Goal: Navigation & Orientation: Find specific page/section

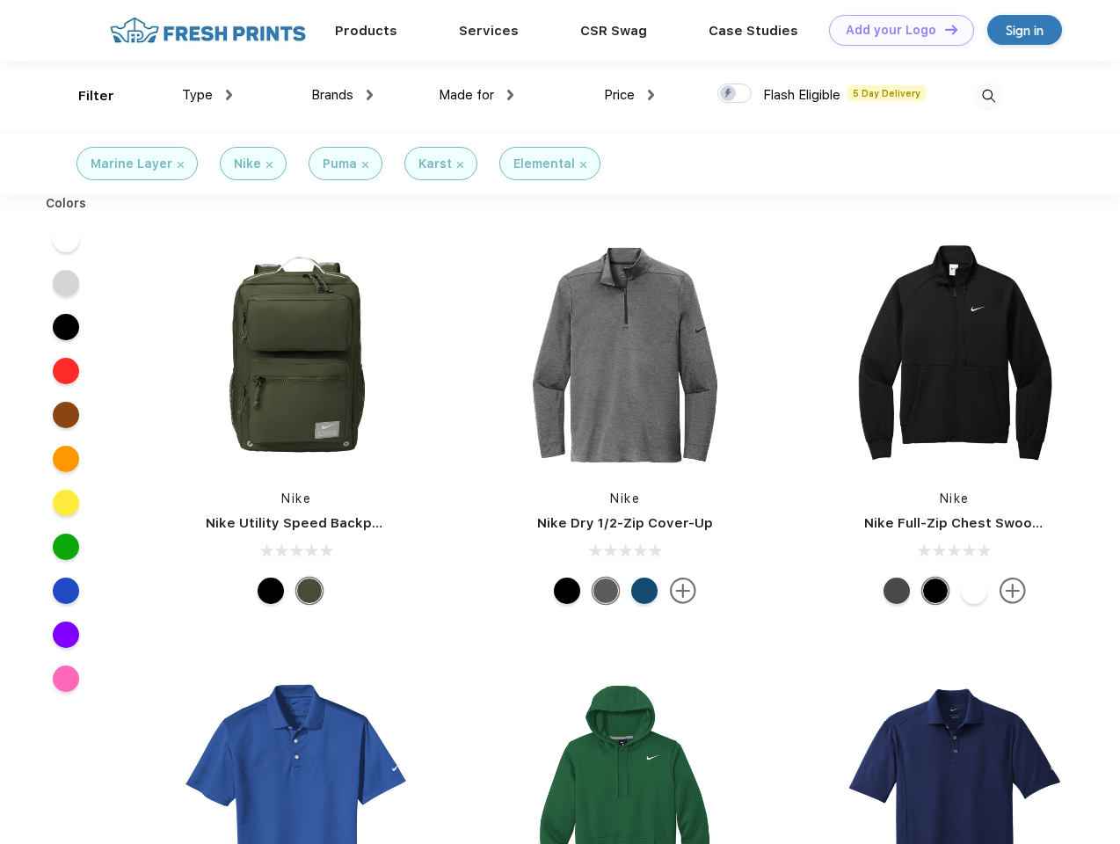
scroll to position [1, 0]
click at [895, 30] on link "Add your Logo Design Tool" at bounding box center [901, 30] width 145 height 31
click at [0, 0] on div "Design Tool" at bounding box center [0, 0] width 0 height 0
click at [943, 29] on link "Add your Logo Design Tool" at bounding box center [901, 30] width 145 height 31
click at [84, 96] on div "Filter" at bounding box center [96, 96] width 36 height 20
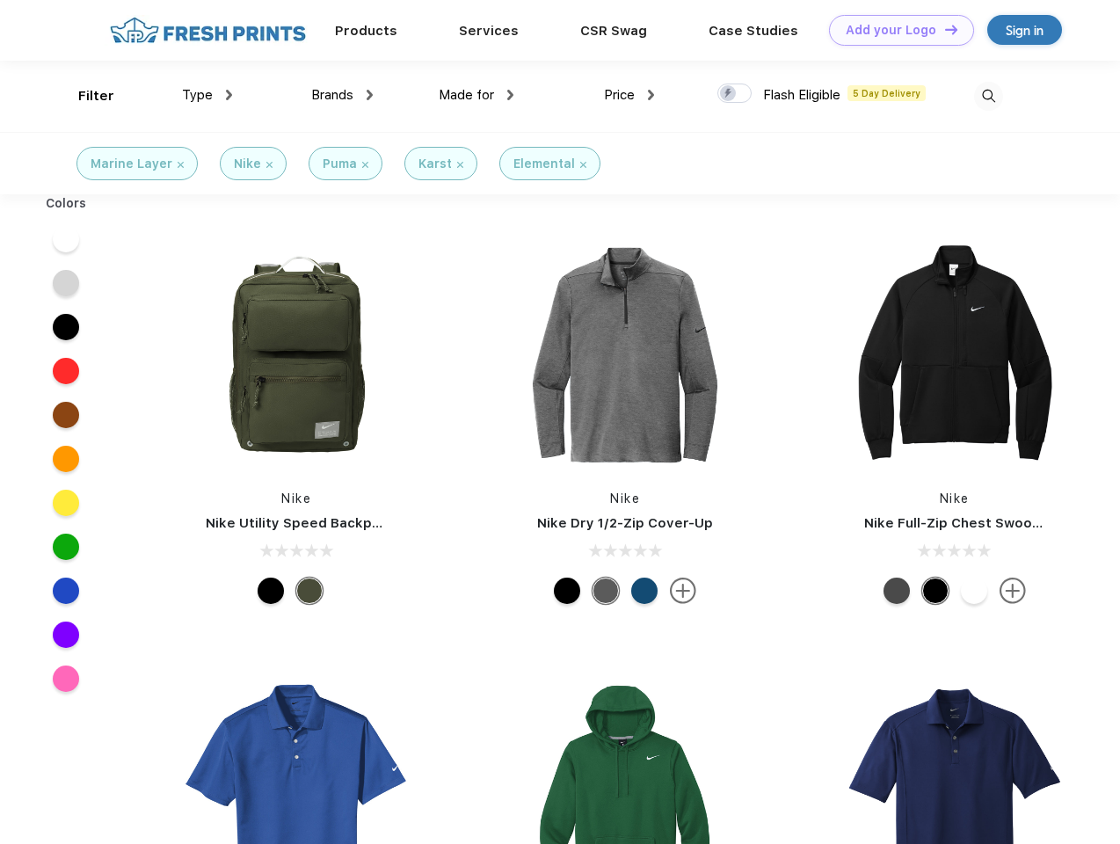
click at [207, 95] on span "Type" at bounding box center [197, 95] width 31 height 16
click at [342, 95] on span "Brands" at bounding box center [332, 95] width 42 height 16
click at [477, 95] on span "Made for" at bounding box center [466, 95] width 55 height 16
click at [630, 95] on span "Price" at bounding box center [619, 95] width 31 height 16
click at [735, 94] on div at bounding box center [734, 93] width 34 height 19
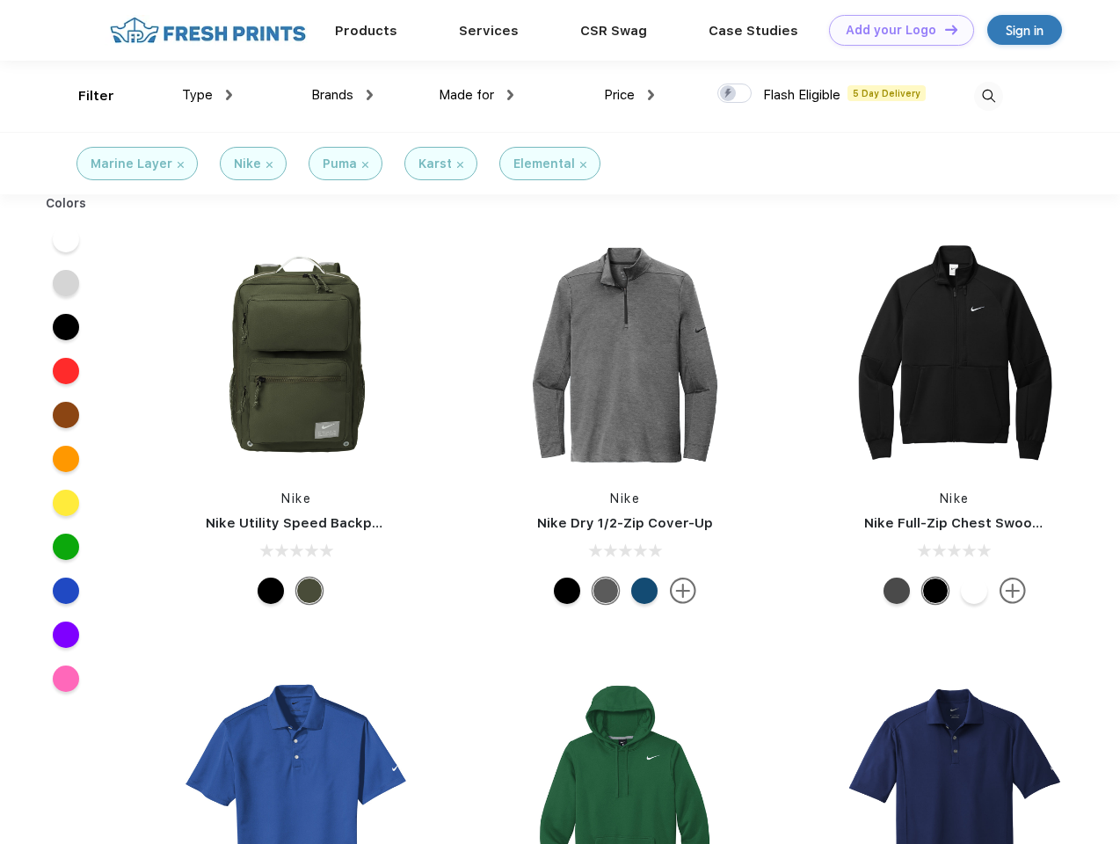
click at [729, 94] on input "checkbox" at bounding box center [722, 88] width 11 height 11
click at [988, 96] on img at bounding box center [988, 96] width 29 height 29
